Goal: Task Accomplishment & Management: Manage account settings

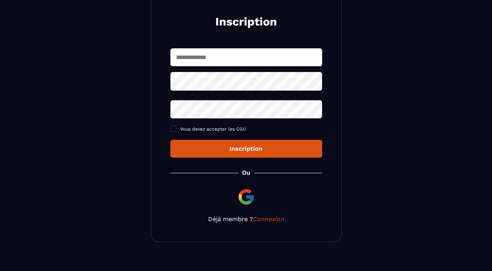
scroll to position [98, 0]
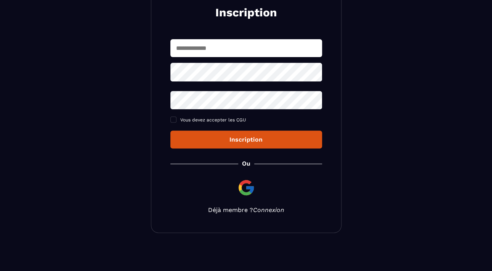
click at [268, 211] on link "Connexion" at bounding box center [268, 210] width 31 height 7
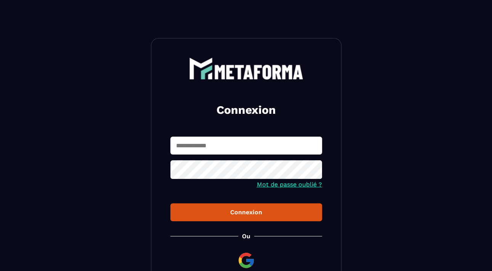
click at [220, 145] on input "text" at bounding box center [246, 146] width 152 height 18
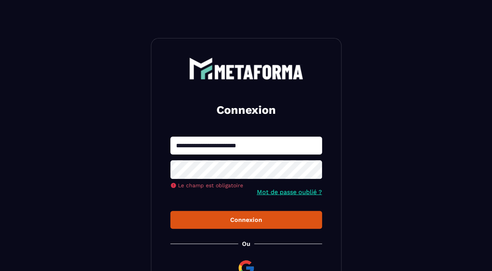
drag, startPoint x: 258, startPoint y: 146, endPoint x: 162, endPoint y: 144, distance: 96.4
click at [162, 144] on div "**********" at bounding box center [246, 176] width 191 height 276
type input "**********"
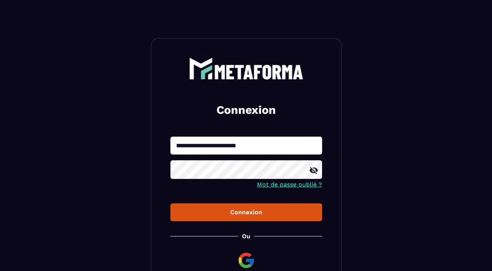
click at [313, 172] on icon at bounding box center [313, 170] width 9 height 9
click at [249, 215] on div "Connexion" at bounding box center [245, 212] width 139 height 7
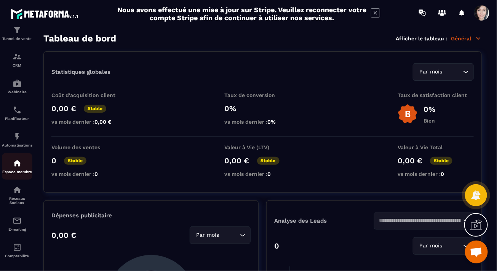
scroll to position [73, 0]
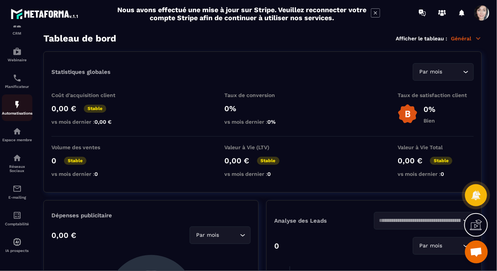
click at [17, 111] on p "Automatisations" at bounding box center [17, 113] width 30 height 4
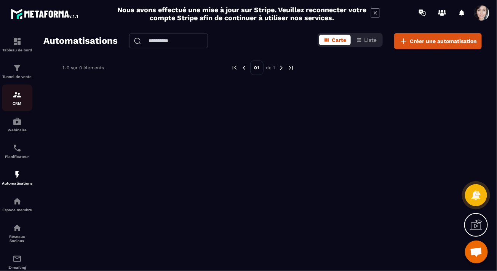
click at [16, 97] on img at bounding box center [17, 94] width 9 height 9
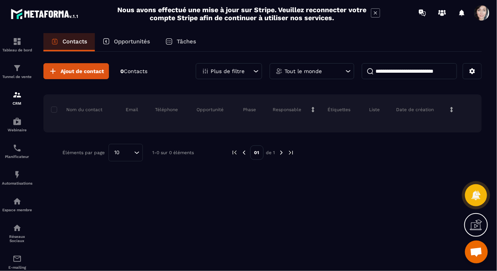
click at [137, 41] on p "Opportunités" at bounding box center [132, 41] width 36 height 7
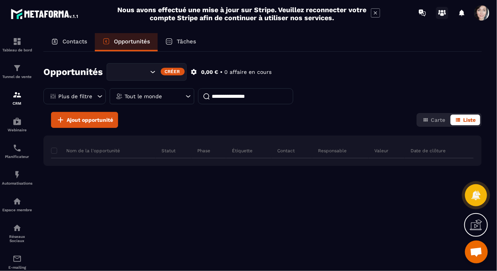
click at [443, 11] on circle at bounding box center [442, 11] width 3 height 3
